Goal: Task Accomplishment & Management: Manage account settings

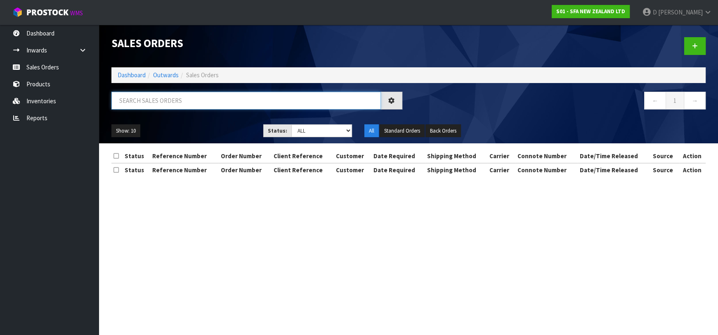
click at [209, 105] on input "text" at bounding box center [246, 101] width 270 height 18
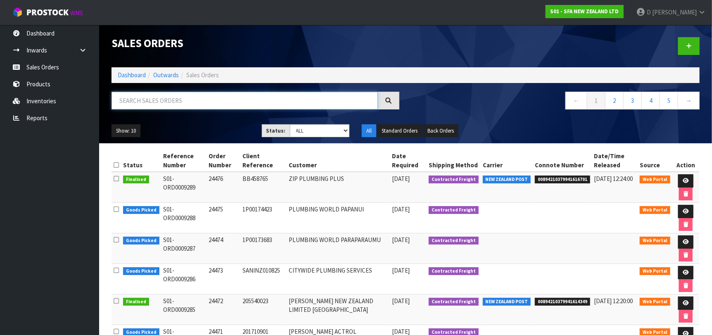
click at [202, 100] on input "text" at bounding box center [244, 101] width 266 height 18
click at [215, 104] on input "text" at bounding box center [244, 101] width 266 height 18
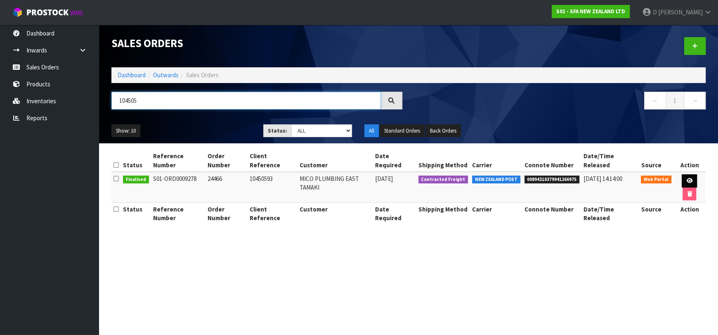
type input "104505"
click at [687, 178] on icon at bounding box center [690, 180] width 6 height 5
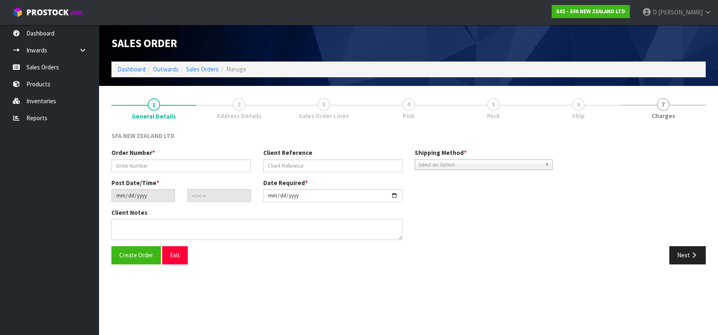
type input "24466"
type input "10450593"
type input "[DATE]"
type input "10:23:00.000"
type input "[DATE]"
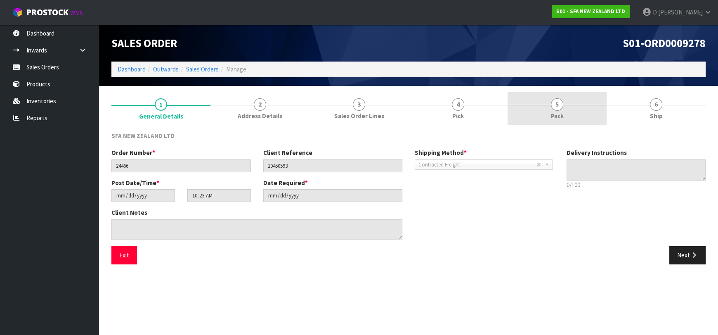
click at [562, 112] on span "Pack" at bounding box center [557, 115] width 13 height 9
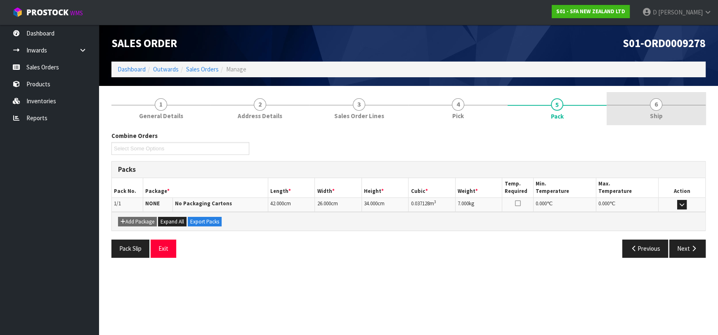
click at [644, 108] on link "6 Ship" at bounding box center [656, 108] width 99 height 33
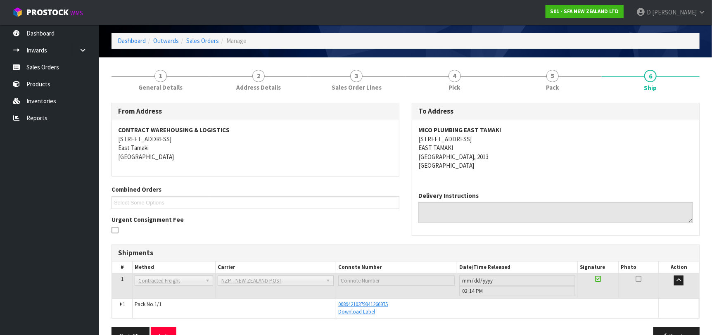
scroll to position [50, 0]
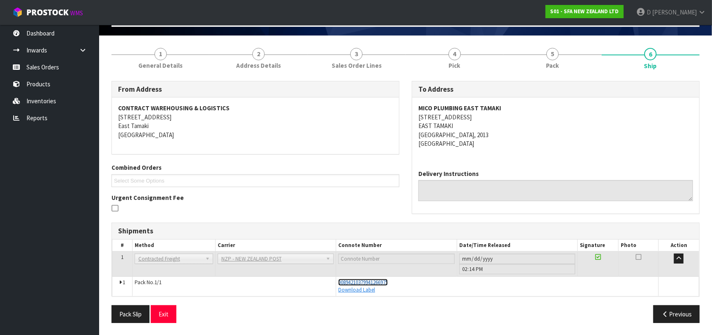
click at [376, 279] on span "00894210379941266975" at bounding box center [363, 282] width 50 height 7
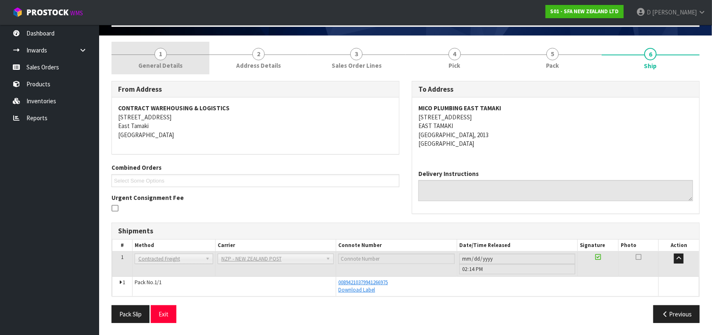
click at [175, 66] on span "General Details" at bounding box center [160, 65] width 44 height 9
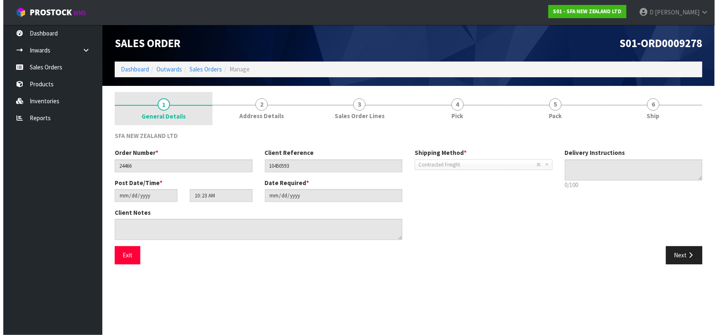
scroll to position [0, 0]
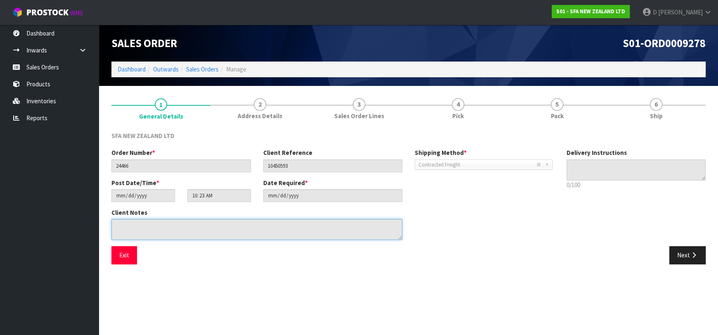
click at [299, 235] on textarea at bounding box center [256, 229] width 291 height 21
click at [310, 275] on section "1 General Details 2 Address Details 3 Sales Order Lines 4 Pick 5 Pack 6 Ship SF…" at bounding box center [408, 181] width 619 height 191
